Goal: Navigation & Orientation: Go to known website

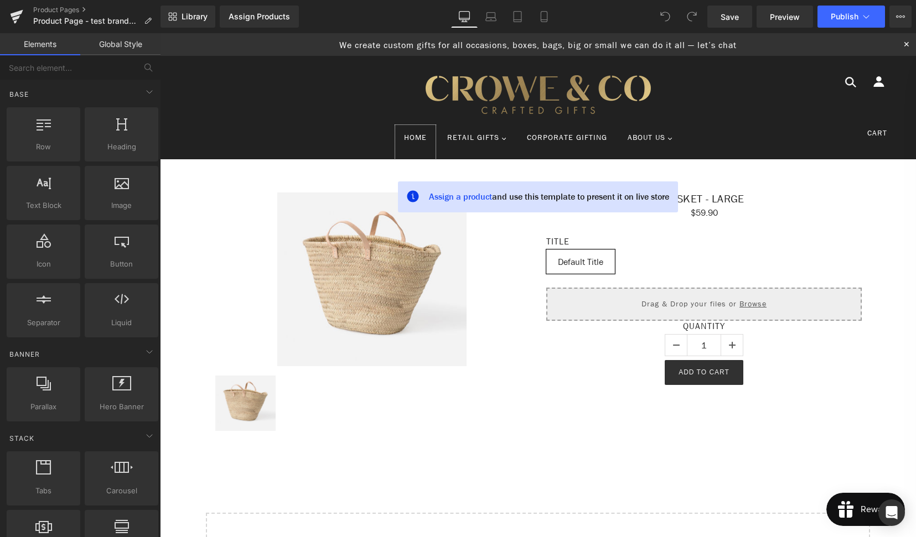
drag, startPoint x: 160, startPoint y: 33, endPoint x: 245, endPoint y: 180, distance: 169.4
click at [408, 156] on link "Home" at bounding box center [415, 142] width 40 height 34
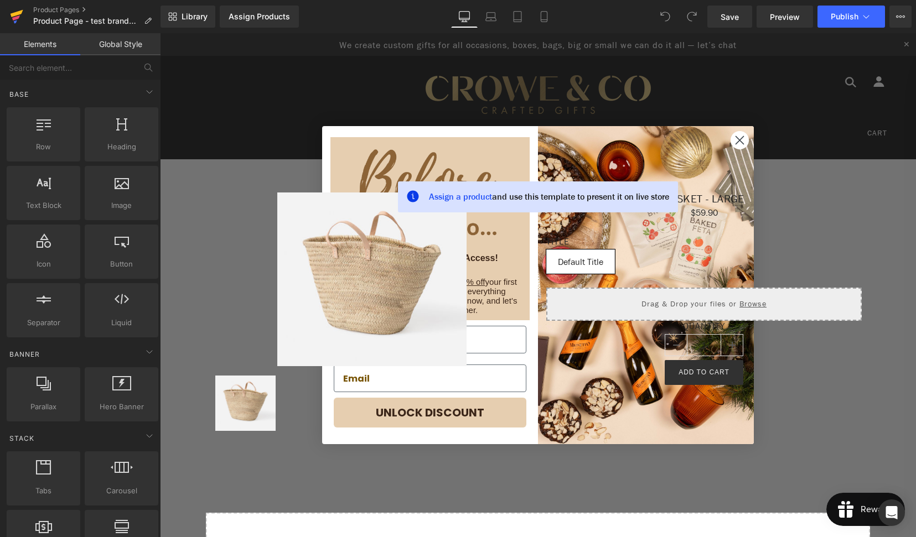
click at [12, 14] on icon at bounding box center [17, 13] width 13 height 7
